Goal: Task Accomplishment & Management: Use online tool/utility

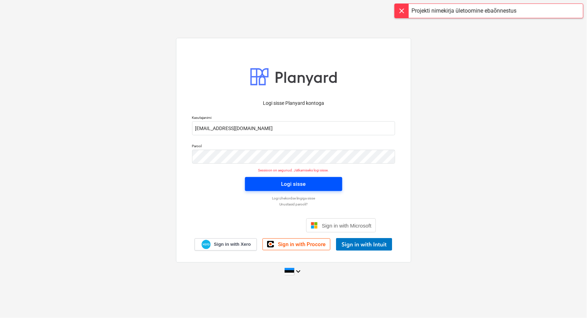
click at [287, 185] on div "Logi sisse" at bounding box center [294, 183] width 25 height 9
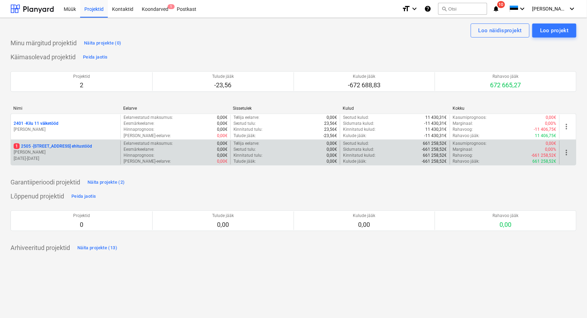
click at [37, 144] on p "[STREET_ADDRESS] ehitustööd" at bounding box center [53, 146] width 78 height 6
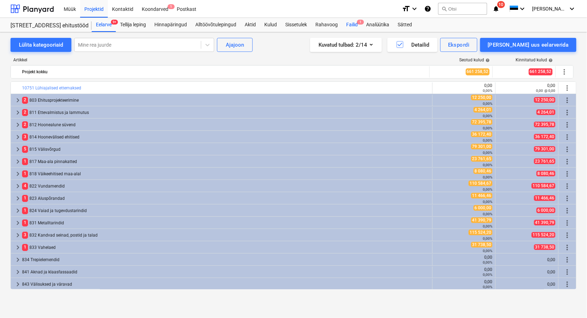
click at [357, 24] on div "Failid 1" at bounding box center [352, 25] width 20 height 14
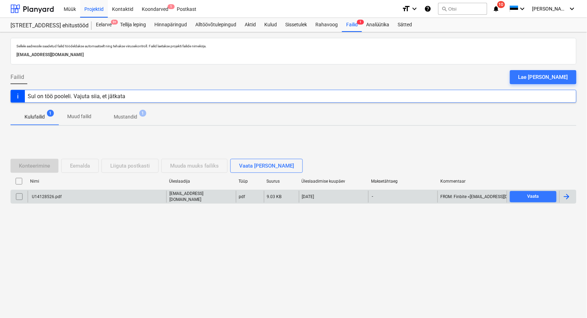
click at [52, 196] on div "U14128526.pdf" at bounding box center [46, 196] width 31 height 5
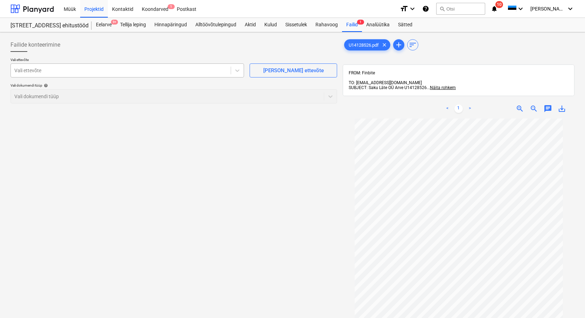
click at [29, 68] on div at bounding box center [120, 70] width 213 height 7
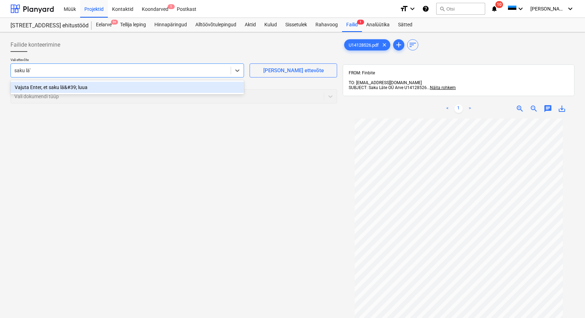
type input "saku lä"
drag, startPoint x: 40, startPoint y: 85, endPoint x: 39, endPoint y: 92, distance: 7.0
click at [40, 85] on div "Saku Läte OÜ (10763)" at bounding box center [128, 87] width 234 height 11
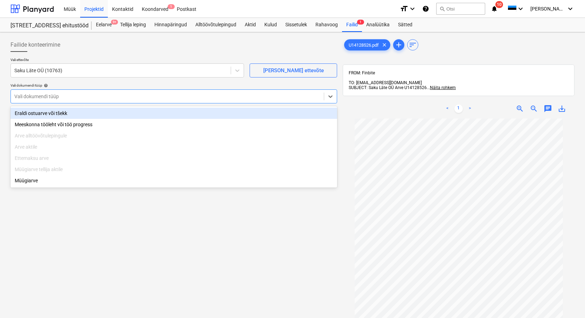
click at [33, 98] on div at bounding box center [167, 96] width 306 height 7
click at [30, 113] on div "Eraldi ostuarve või tšekk" at bounding box center [174, 113] width 327 height 11
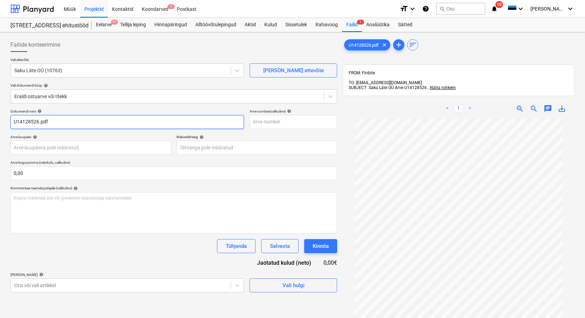
drag, startPoint x: 53, startPoint y: 120, endPoint x: 39, endPoint y: 122, distance: 13.4
click at [38, 121] on input "U14128526.pdf" at bounding box center [128, 122] width 234 height 14
type input "U14128526"
click at [26, 145] on body "Müük Projektid Kontaktid Koondarved 1 Postkast format_size keyboard_arrow_down …" at bounding box center [292, 159] width 585 height 318
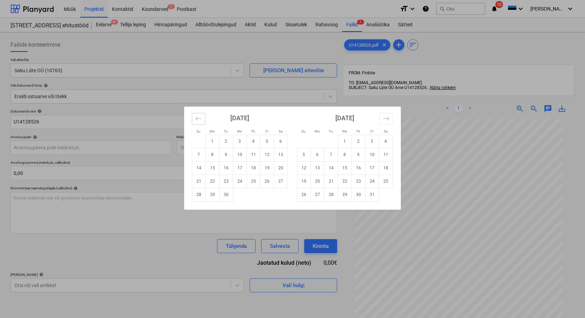
click at [196, 118] on icon "Move backward to switch to the previous month." at bounding box center [198, 118] width 7 height 7
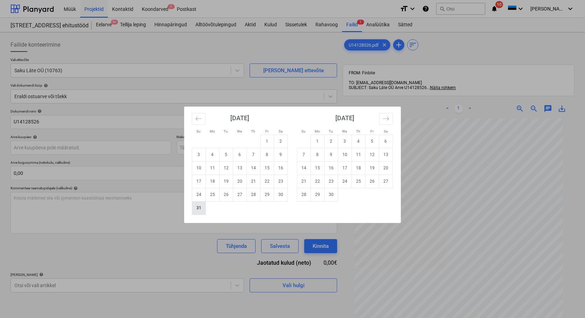
click at [199, 208] on td "31" at bounding box center [199, 207] width 14 height 13
type input "[DATE]"
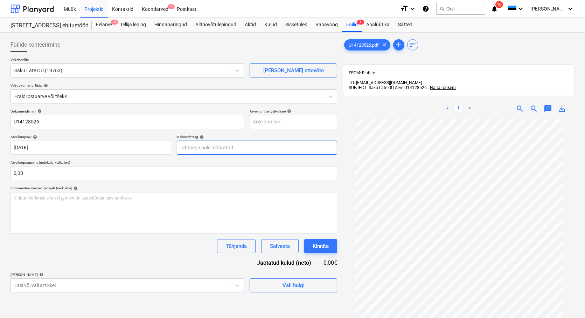
click at [201, 149] on body "Müük Projektid Kontaktid Koondarved 1 Postkast format_size keyboard_arrow_down …" at bounding box center [292, 159] width 585 height 318
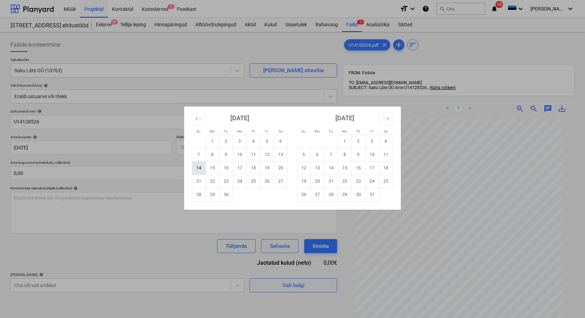
click at [198, 166] on td "14" at bounding box center [199, 167] width 14 height 13
type input "[DATE]"
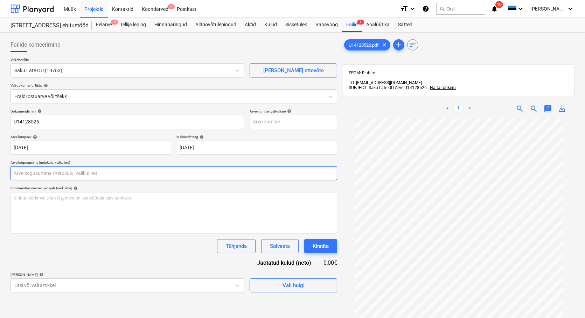
click at [22, 173] on input "text" at bounding box center [174, 173] width 327 height 14
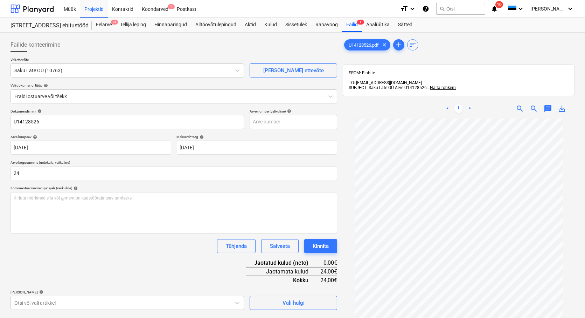
type input "24,00"
click at [98, 267] on div "Dokumendi nimi help U14128526 Arve number (valikuline) help Arve kuupäev help […" at bounding box center [174, 209] width 327 height 201
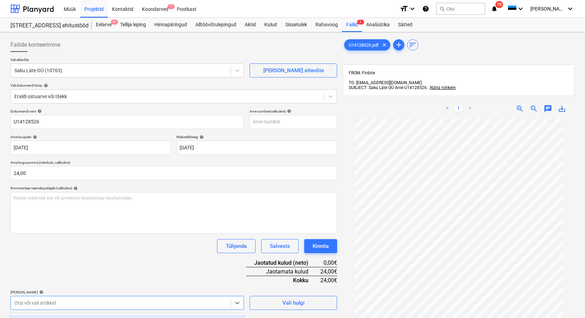
click at [58, 301] on body "Müük Projektid Kontaktid Koondarved 1 Postkast format_size keyboard_arrow_down …" at bounding box center [292, 159] width 585 height 318
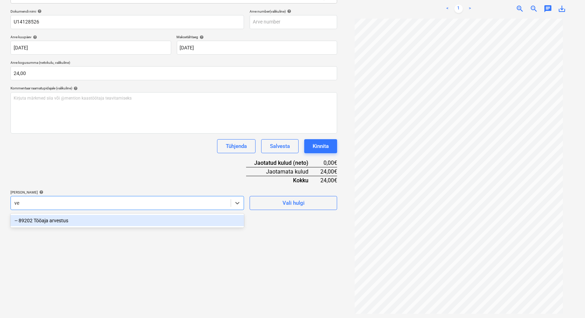
scroll to position [102, 0]
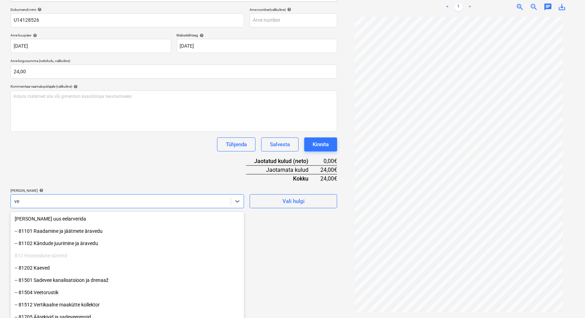
type input "vee"
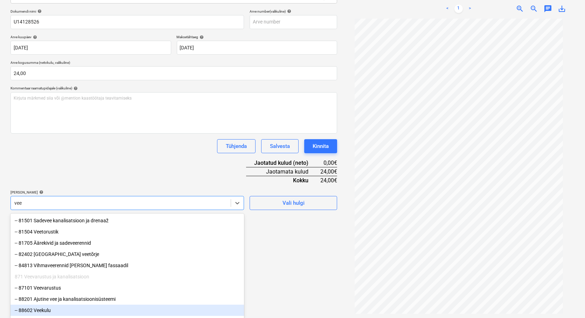
click at [40, 312] on div "-- 88602 Veekulu" at bounding box center [128, 309] width 234 height 11
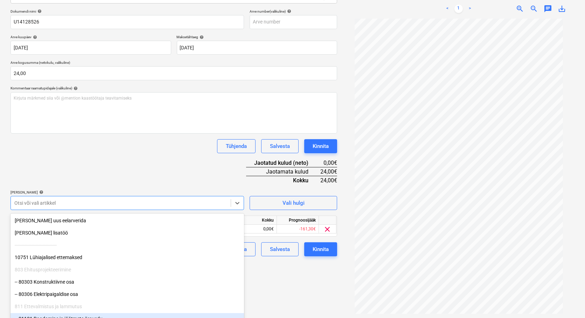
click at [296, 285] on div "Failide konteerimine Vali ettevõte Saku Läte OÜ (10763) [PERSON_NAME] uus ettev…" at bounding box center [174, 125] width 332 height 380
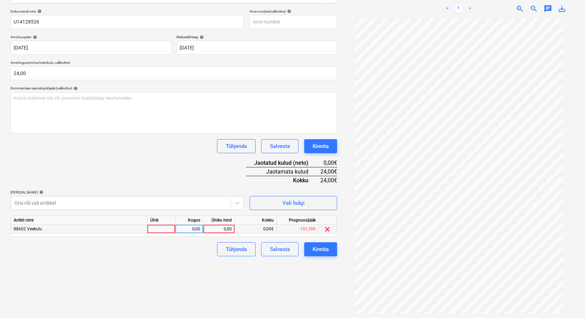
click at [160, 229] on div at bounding box center [161, 229] width 28 height 9
type input "tk"
click at [186, 229] on div "0,00" at bounding box center [189, 229] width 22 height 9
type input "1"
click at [227, 228] on div "0,00" at bounding box center [219, 229] width 26 height 9
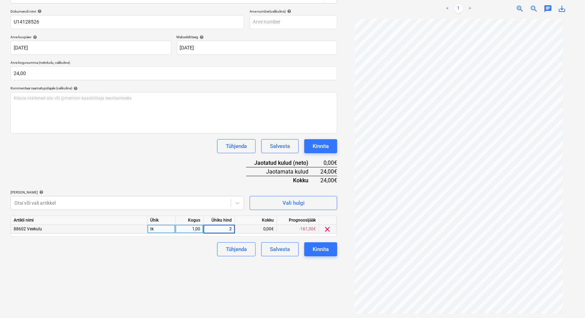
type input "24"
click at [183, 280] on div "Failide konteerimine Vali ettevõte Saku Läte OÜ (10763) [PERSON_NAME] uus ettev…" at bounding box center [174, 125] width 332 height 380
click at [325, 250] on div "Kinnita" at bounding box center [321, 248] width 16 height 9
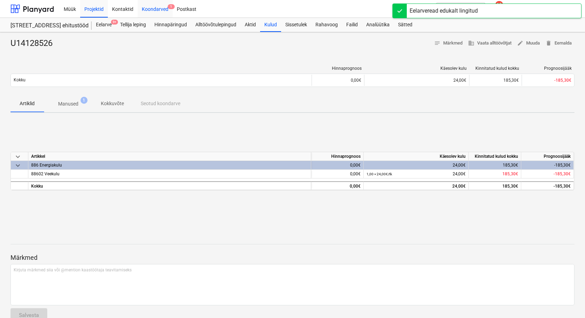
click at [155, 6] on div "Koondarved 1" at bounding box center [155, 9] width 35 height 18
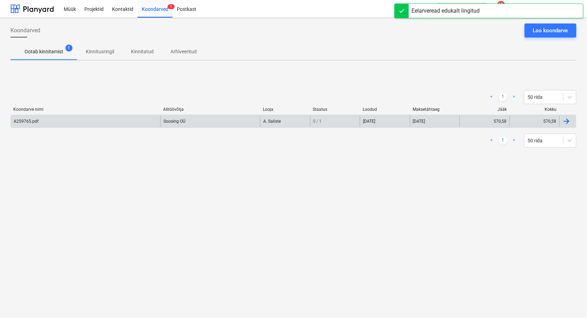
click at [30, 121] on div "A259765.pdf" at bounding box center [26, 121] width 25 height 5
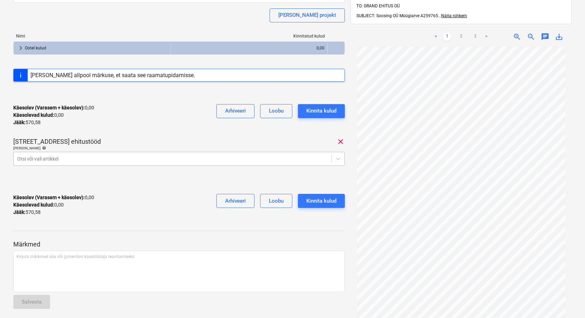
scroll to position [94, 0]
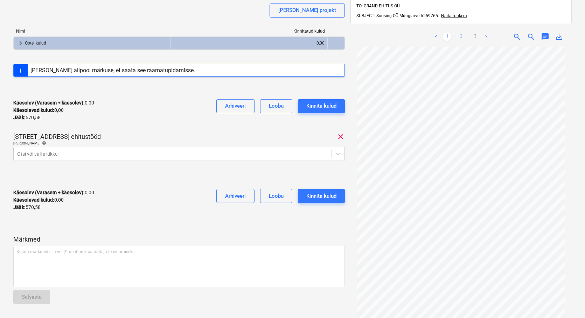
click at [462, 33] on link "2" at bounding box center [461, 37] width 8 height 8
click at [475, 33] on link "3" at bounding box center [475, 37] width 8 height 8
click at [447, 33] on link "1" at bounding box center [447, 37] width 8 height 8
